Goal: Information Seeking & Learning: Learn about a topic

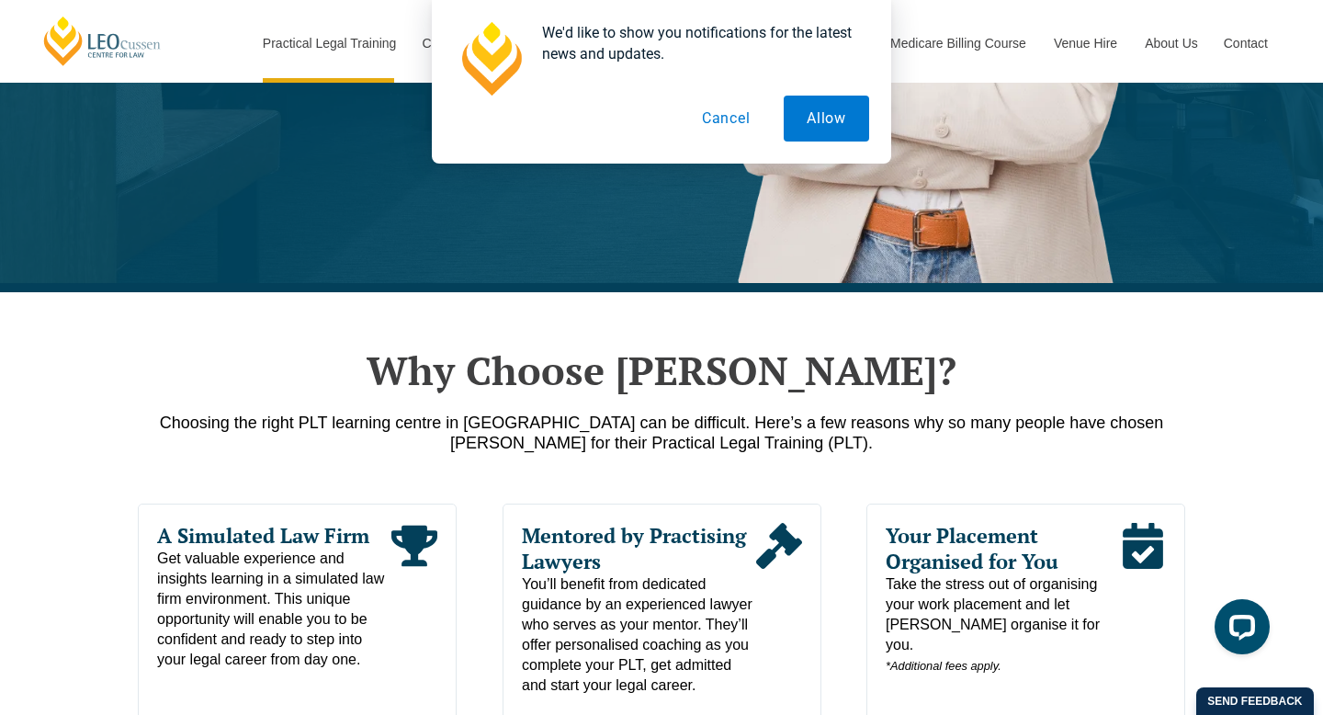
click at [733, 125] on button "Cancel" at bounding box center [726, 119] width 95 height 46
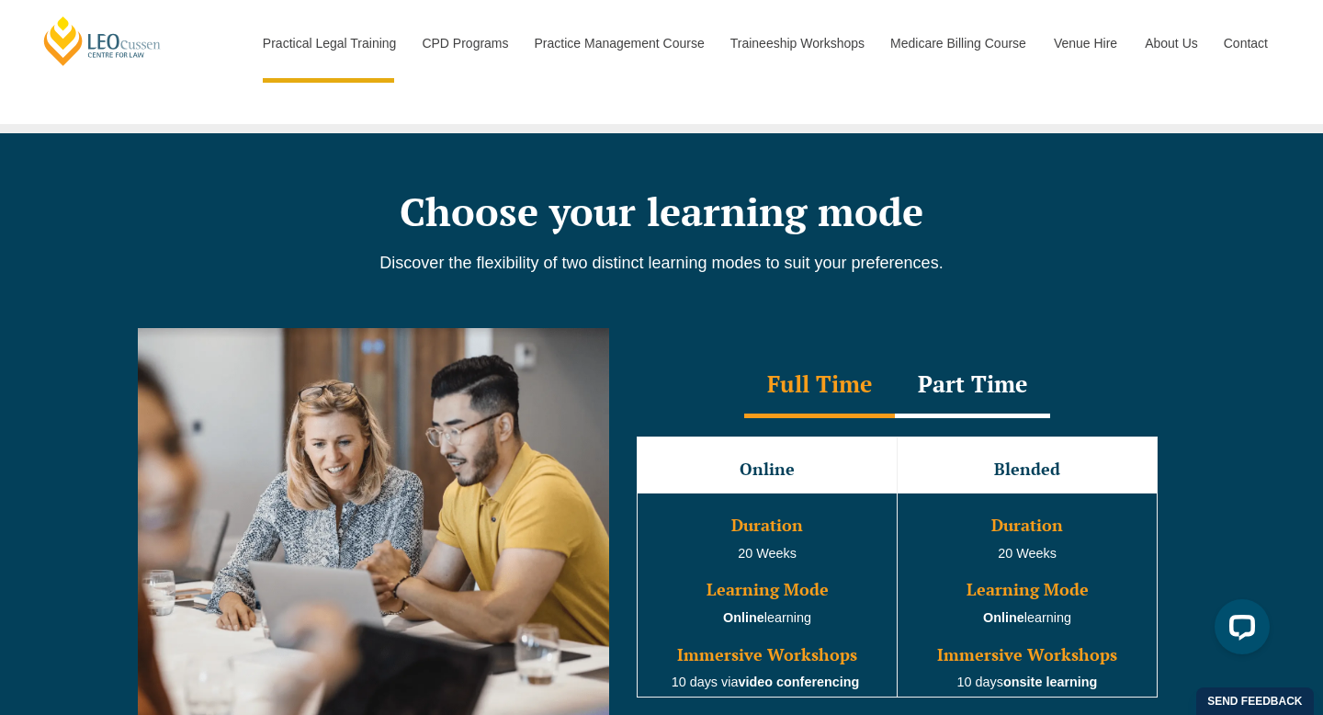
scroll to position [1489, 0]
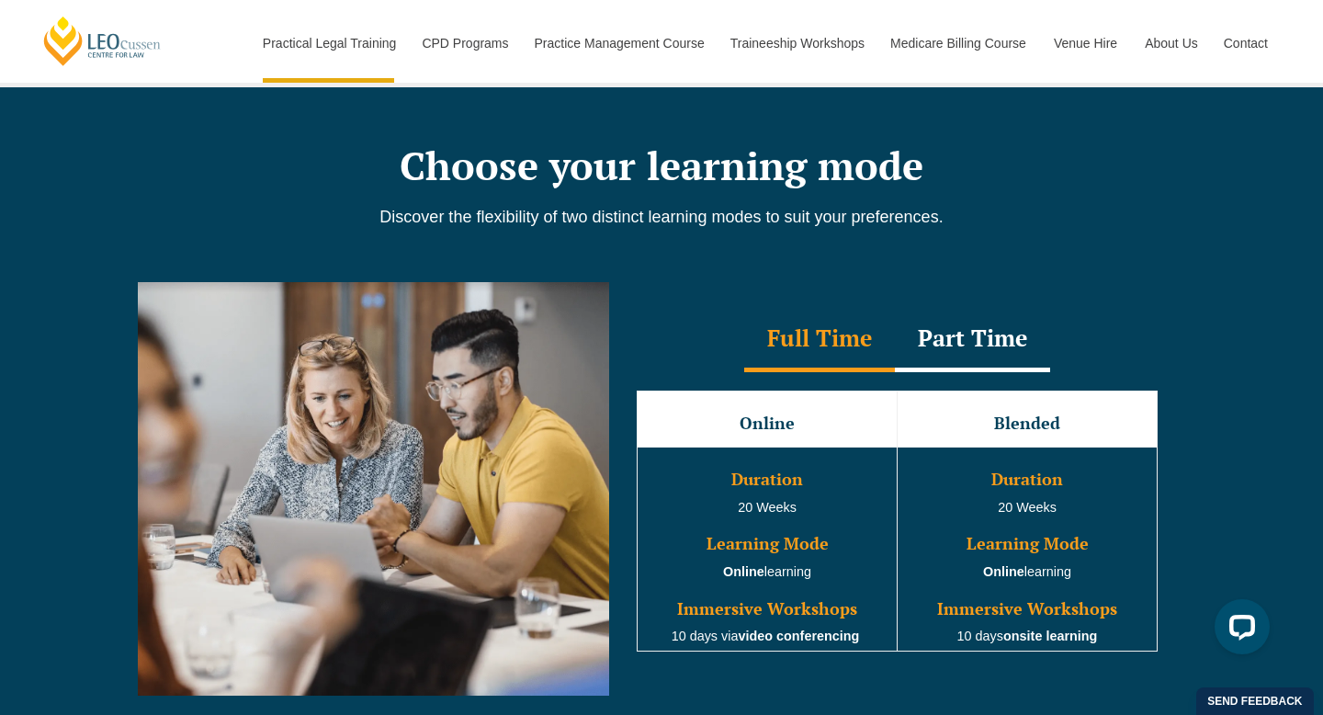
click at [996, 363] on div "Part Time" at bounding box center [972, 340] width 155 height 64
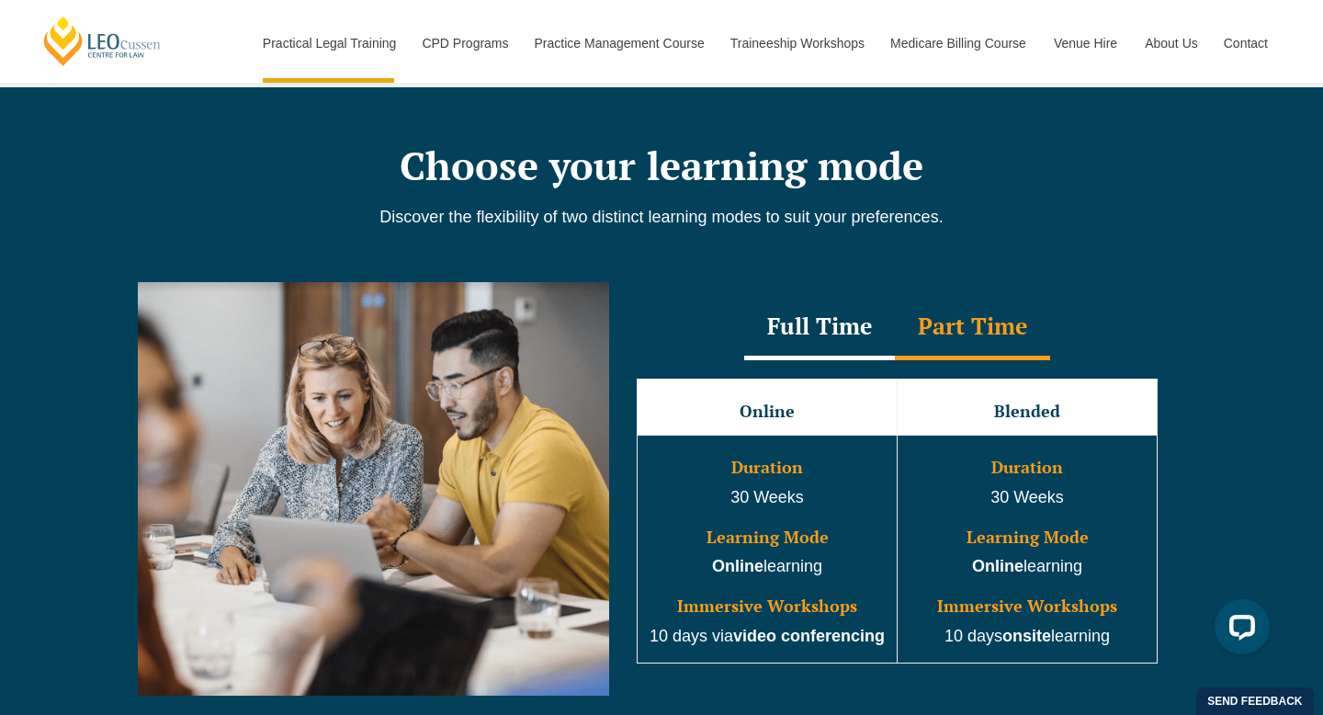
click at [870, 333] on div "Full Time" at bounding box center [819, 328] width 151 height 64
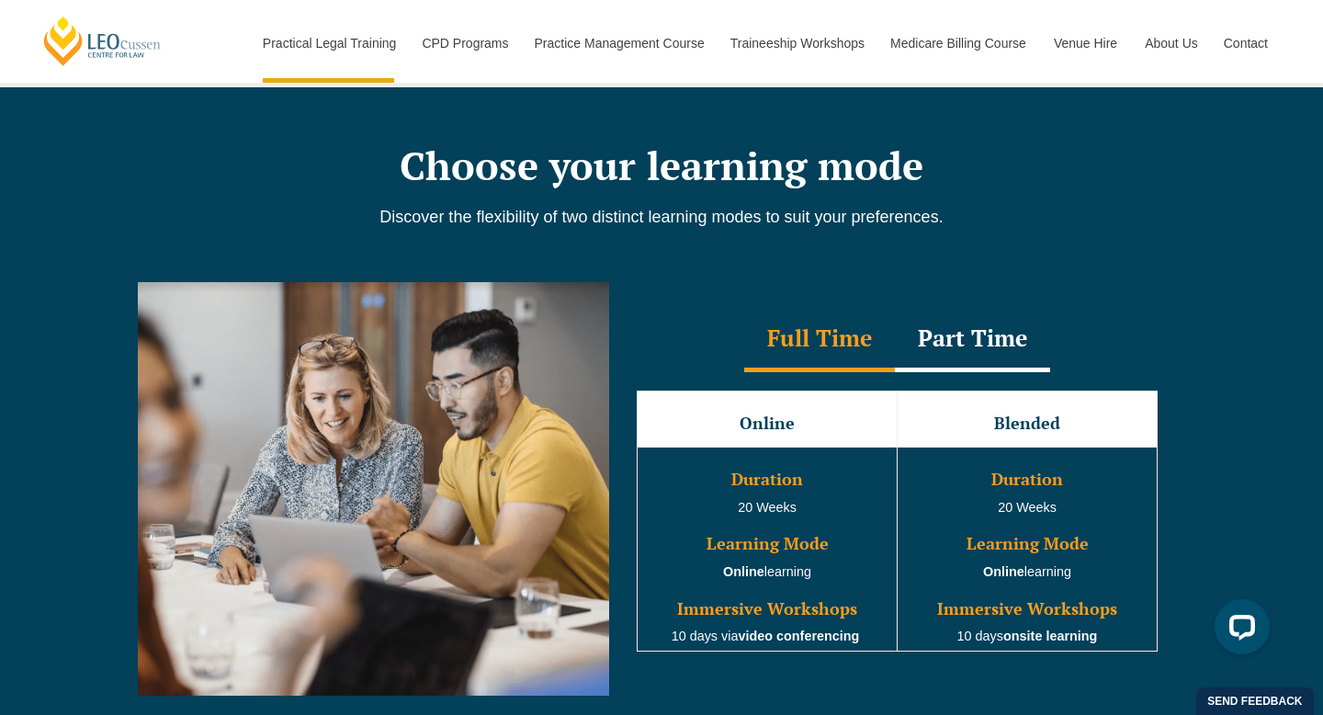
click at [966, 362] on div "Part Time" at bounding box center [972, 340] width 155 height 64
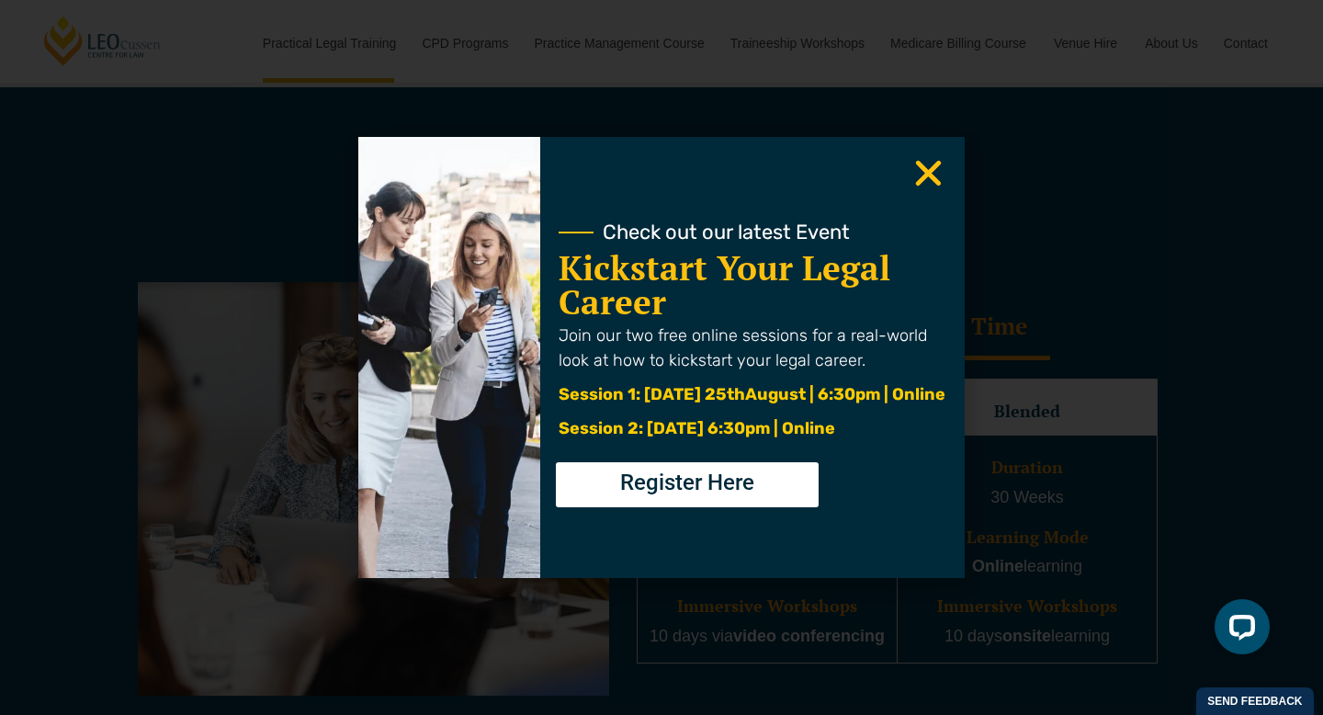
click at [934, 183] on icon "Close" at bounding box center [928, 173] width 36 height 36
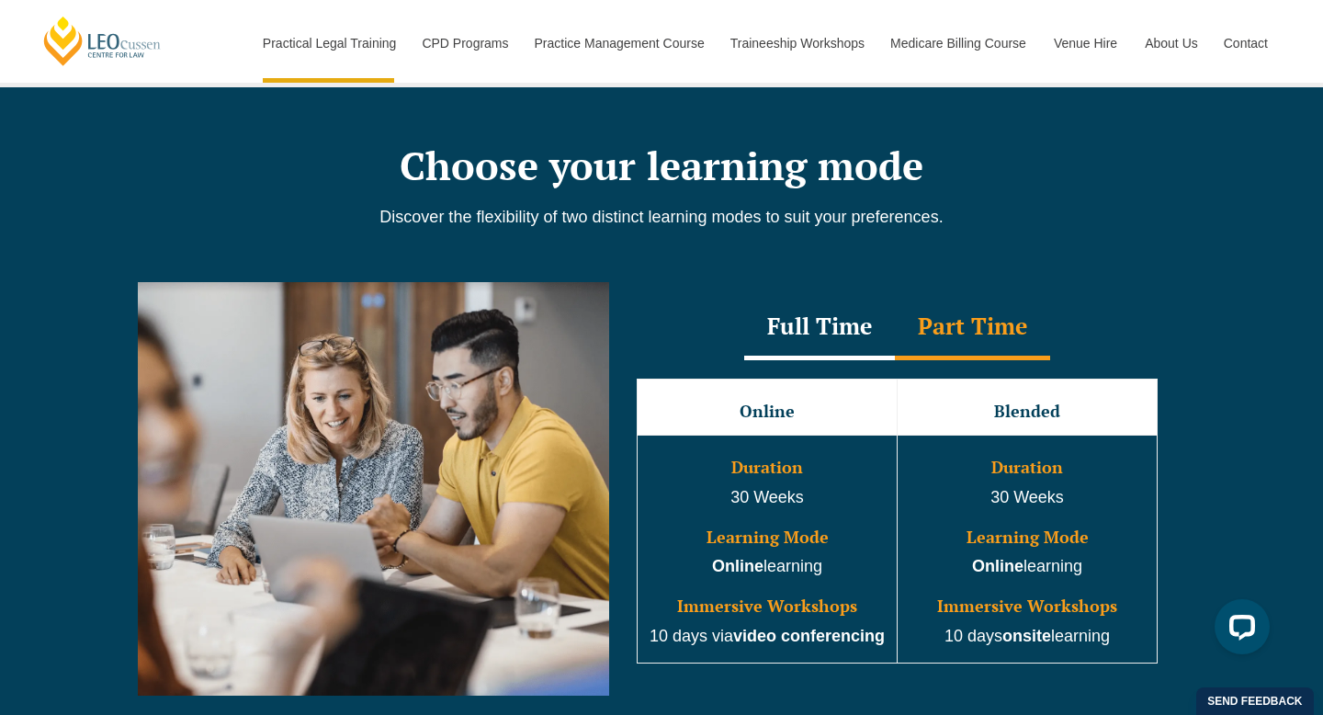
click at [831, 323] on div "Full Time" at bounding box center [819, 328] width 151 height 64
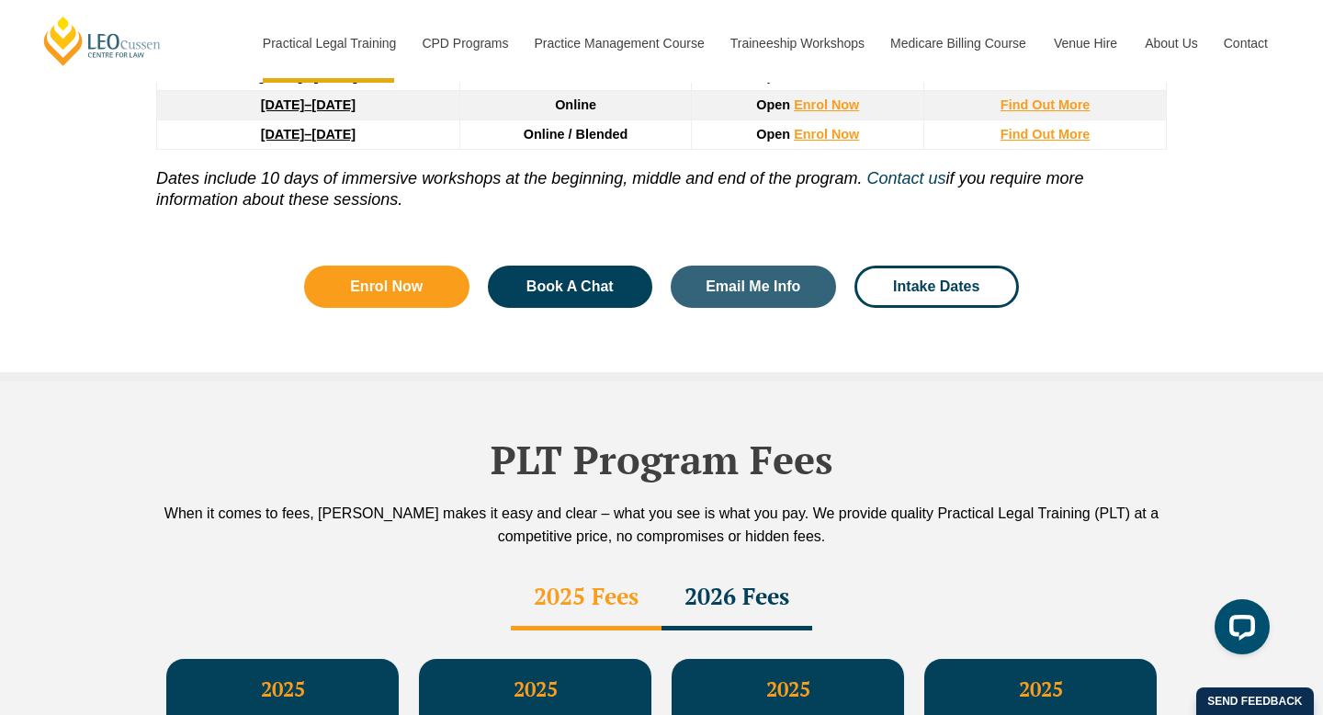
scroll to position [3092, 0]
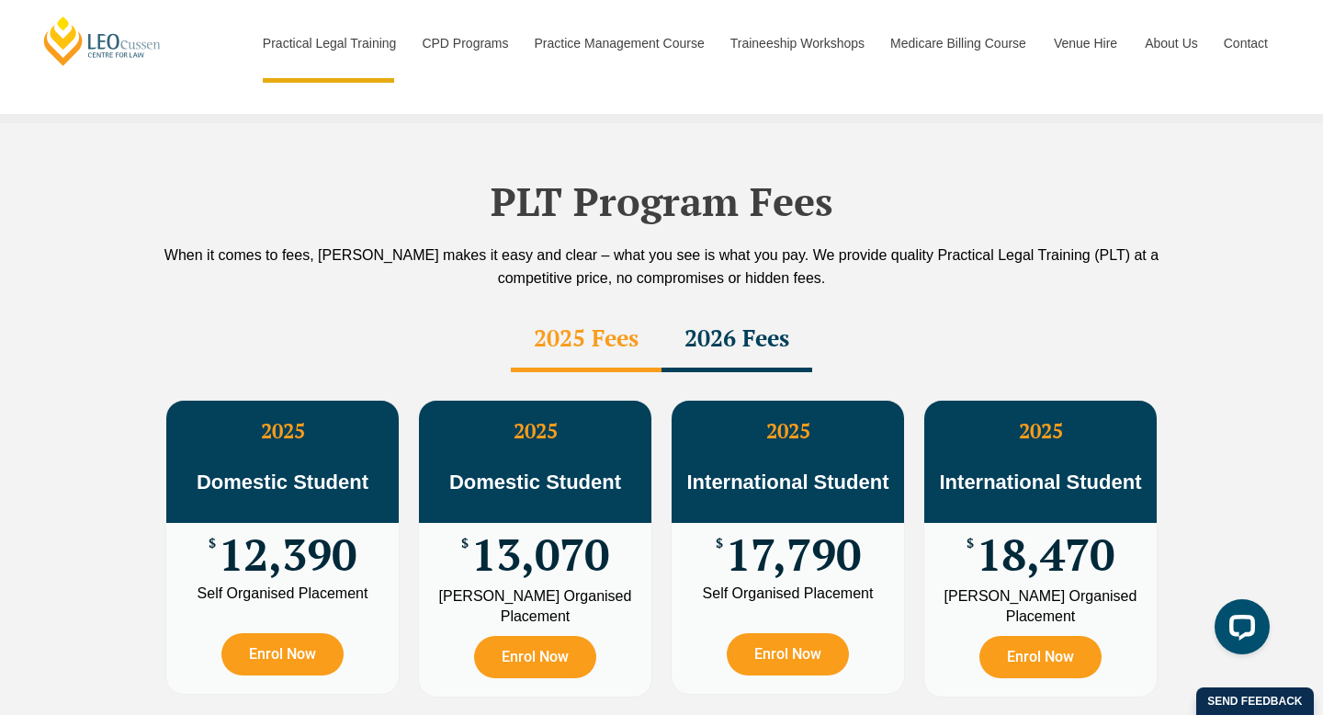
click at [681, 308] on div "2026 Fees" at bounding box center [736, 340] width 151 height 64
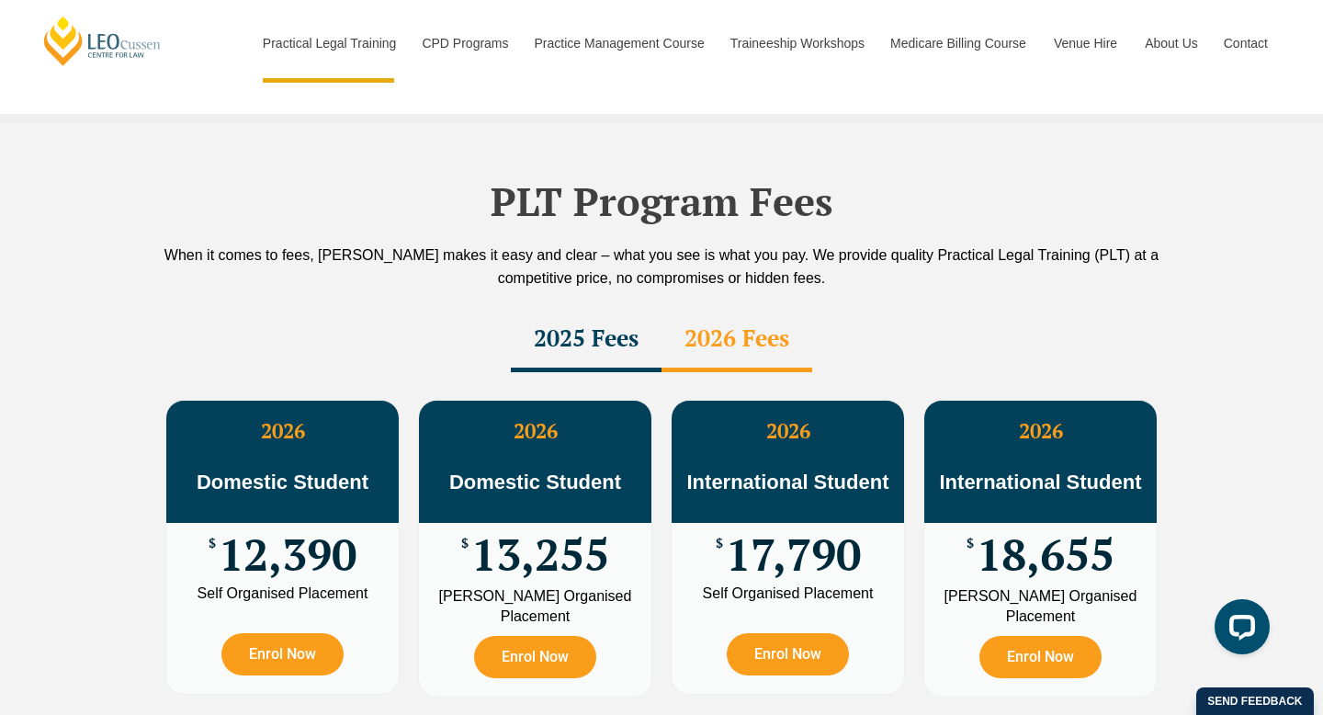
click at [578, 308] on div "2025 Fees" at bounding box center [586, 340] width 151 height 64
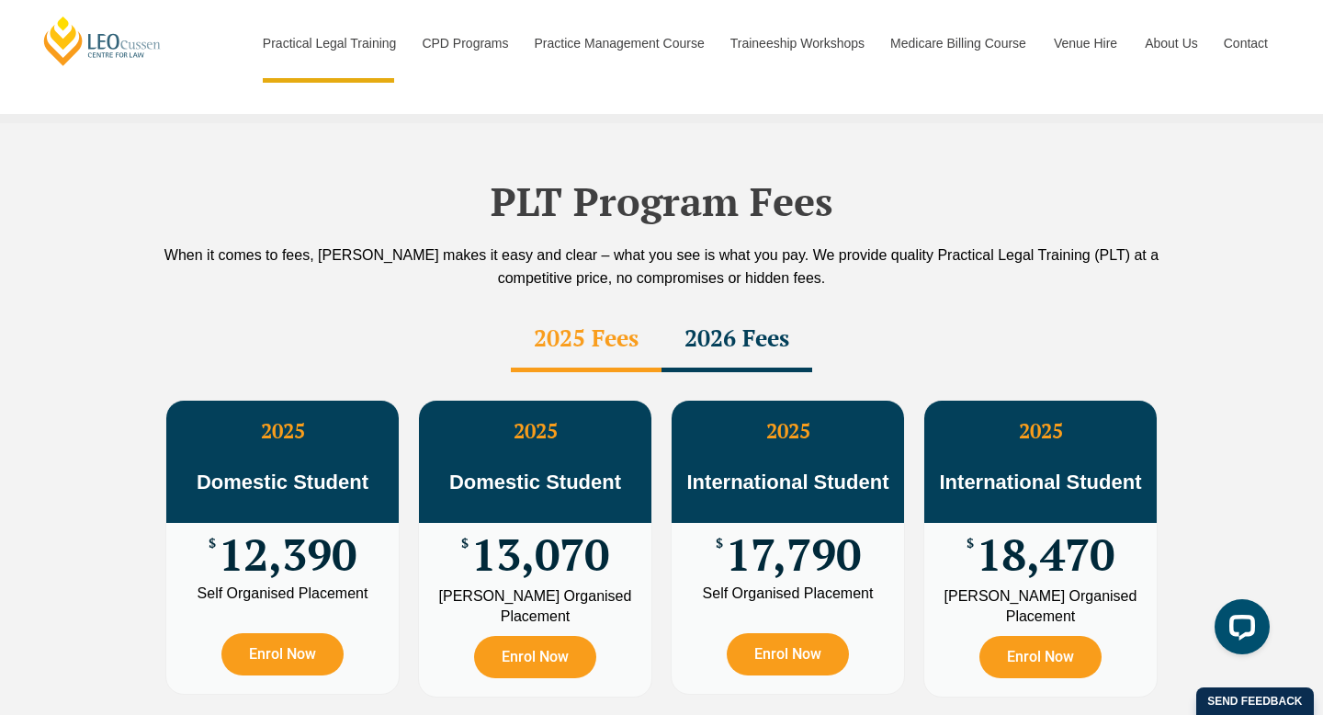
click at [676, 308] on div "2026 Fees" at bounding box center [736, 340] width 151 height 64
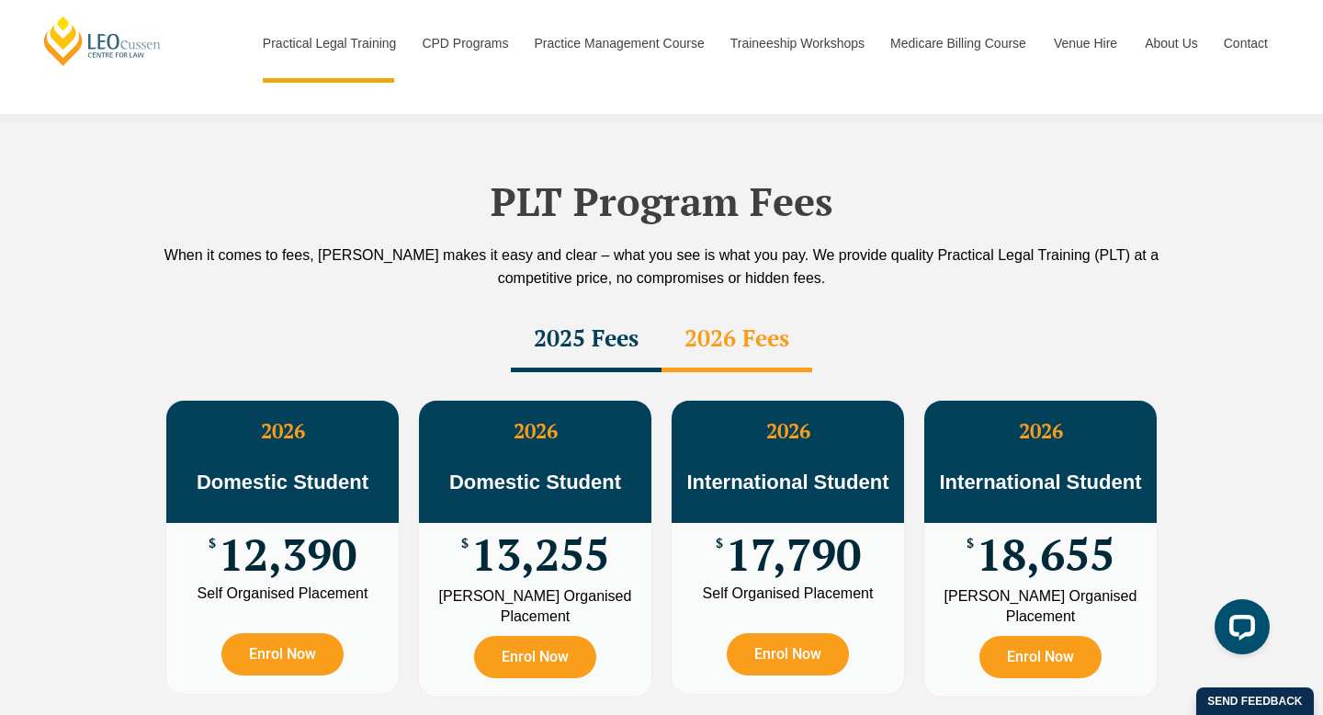
click at [620, 308] on div "2025 Fees" at bounding box center [586, 340] width 151 height 64
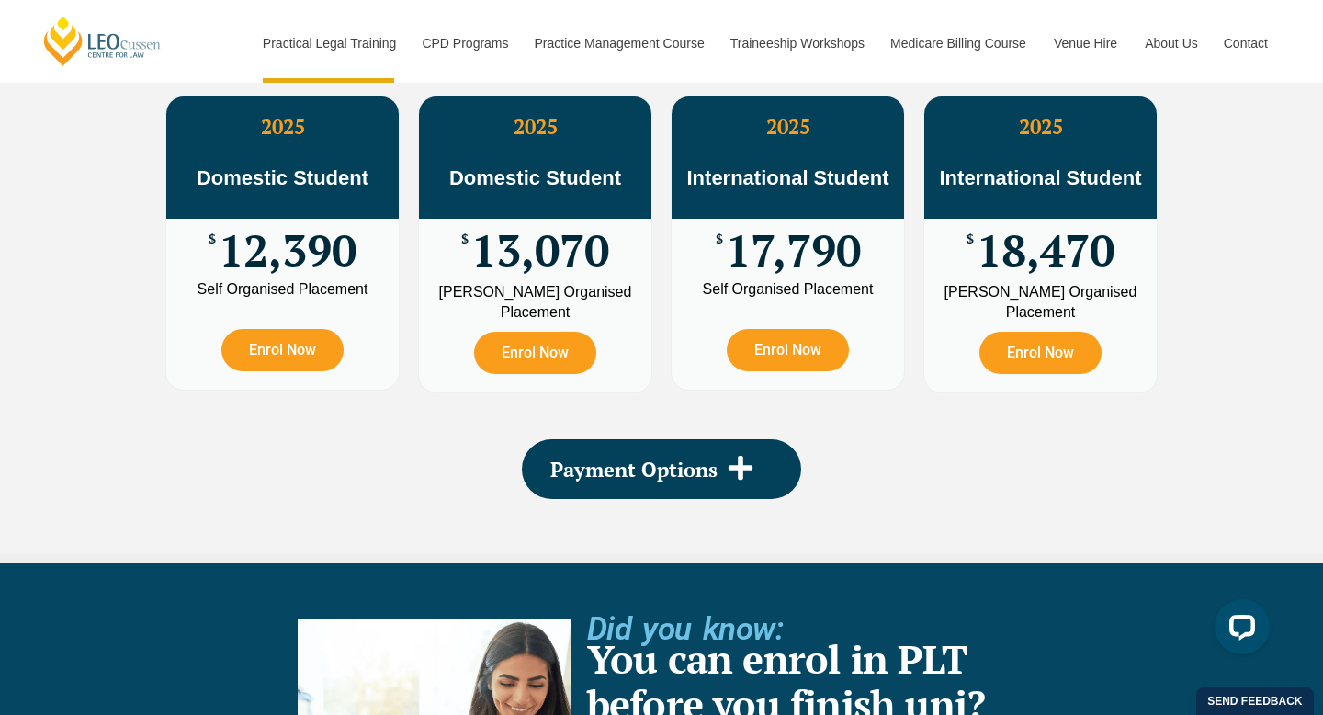
scroll to position [3475, 0]
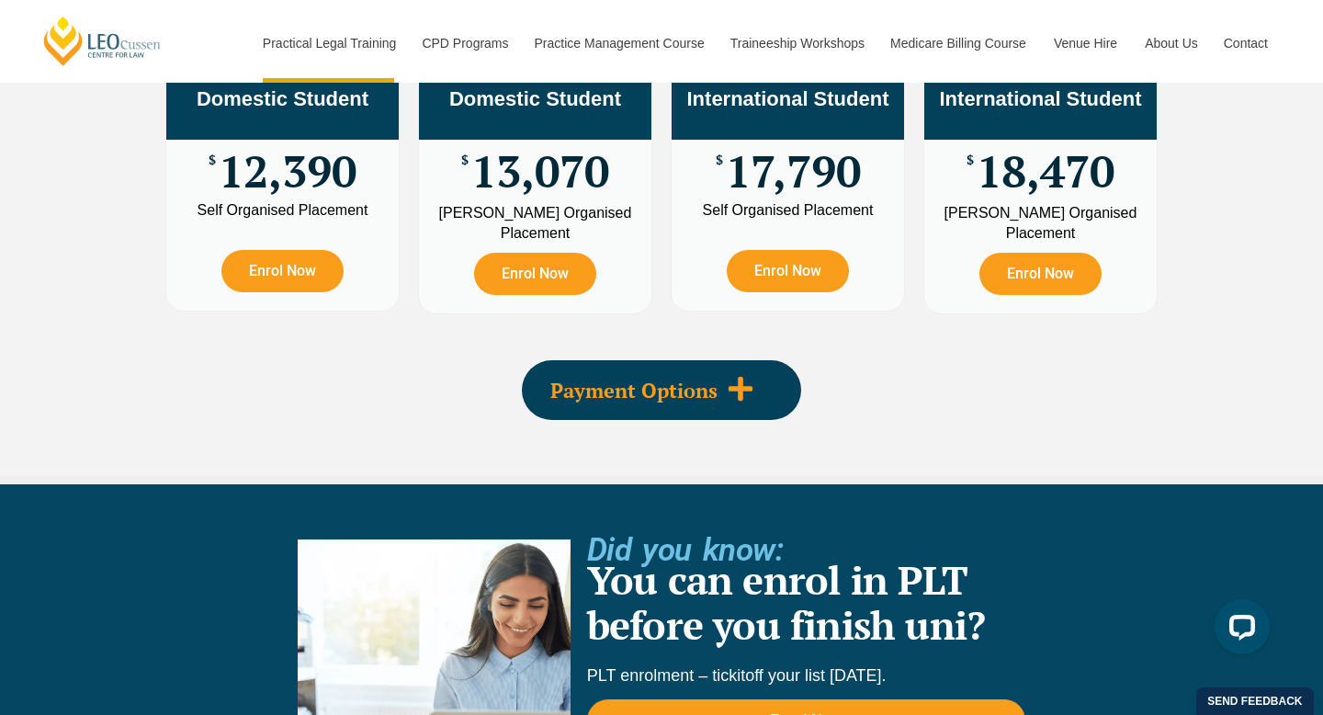
click at [655, 380] on span "Payment Options" at bounding box center [633, 390] width 167 height 20
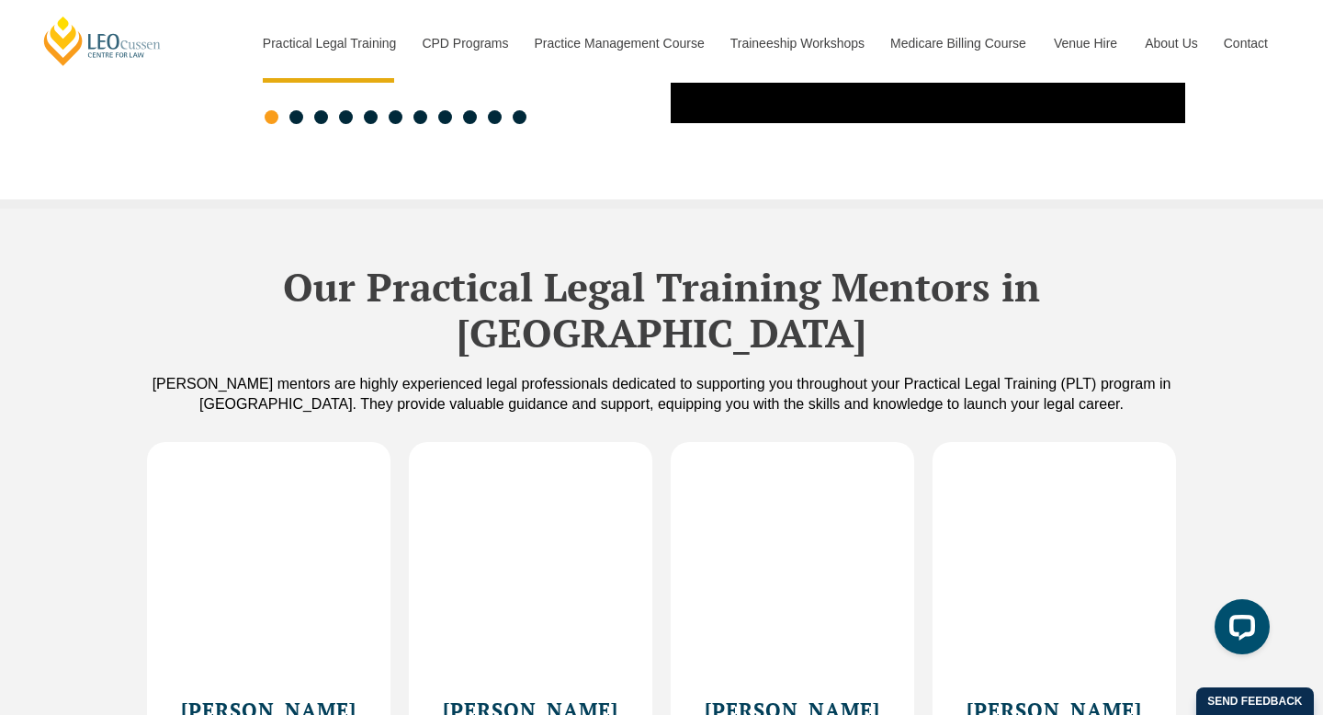
scroll to position [5184, 0]
